Goal: Transaction & Acquisition: Purchase product/service

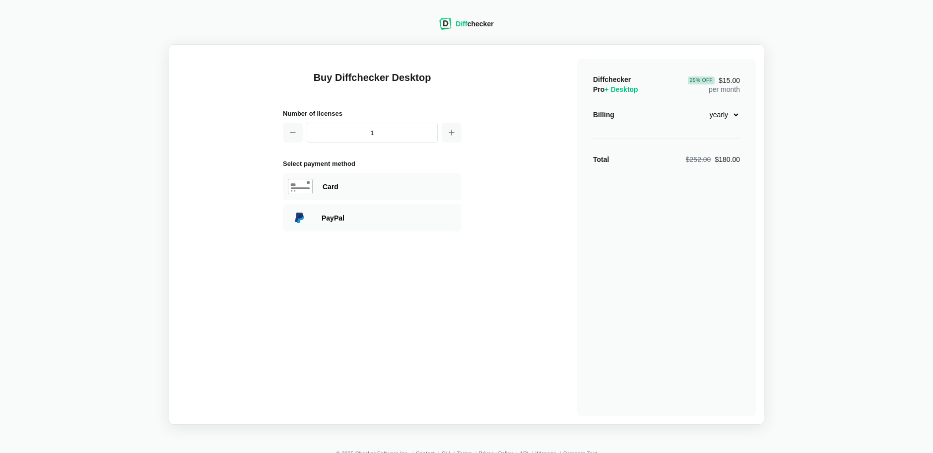
click at [737, 114] on select "monthly yearly" at bounding box center [718, 114] width 43 height 17
select select "desktop-monthly-21"
click at [697, 106] on select "monthly yearly" at bounding box center [718, 114] width 43 height 17
click at [806, 119] on div "Diff checker Buy Diffchecker Desktop Number of licenses 1 Select payment method…" at bounding box center [466, 215] width 921 height 418
click at [870, 126] on div "Diff checker Buy Diffchecker Desktop Number of licenses 1 Select payment method…" at bounding box center [466, 215] width 921 height 418
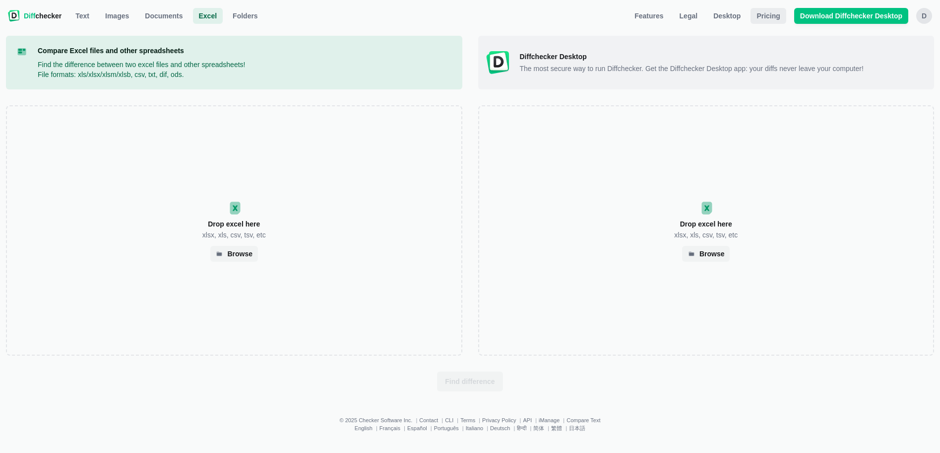
click at [773, 20] on span "Pricing" at bounding box center [768, 16] width 27 height 10
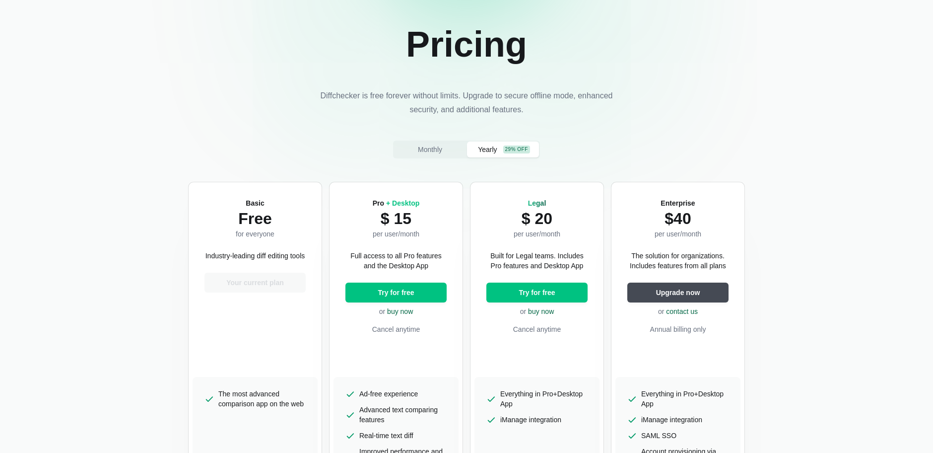
scroll to position [106, 0]
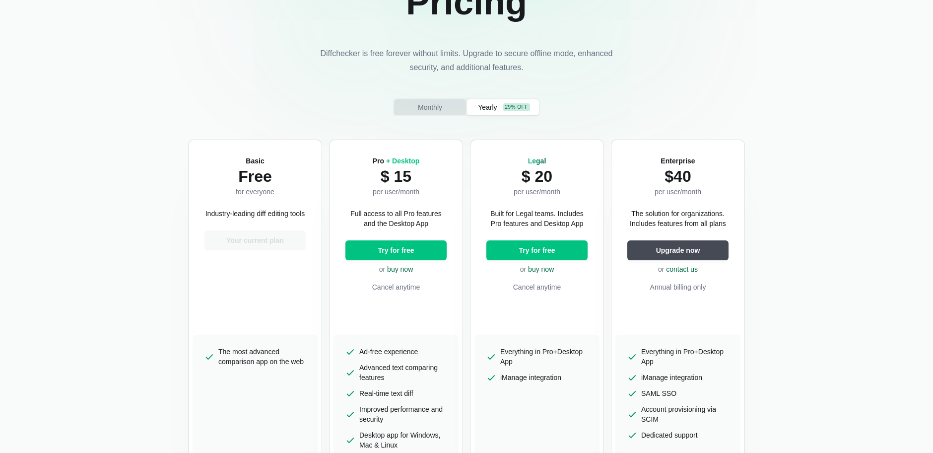
click at [422, 111] on span "Monthly" at bounding box center [430, 107] width 28 height 10
click at [428, 105] on span "Monthly" at bounding box center [430, 107] width 28 height 10
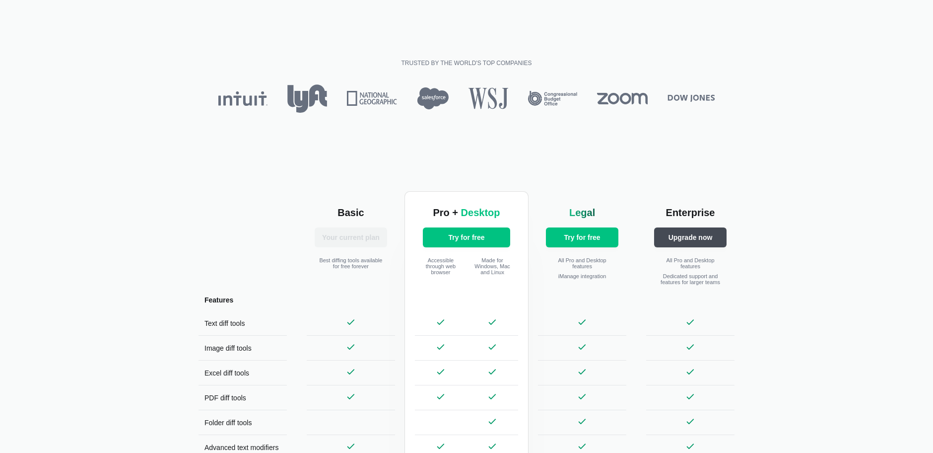
scroll to position [0, 0]
